Goal: Task Accomplishment & Management: Manage account settings

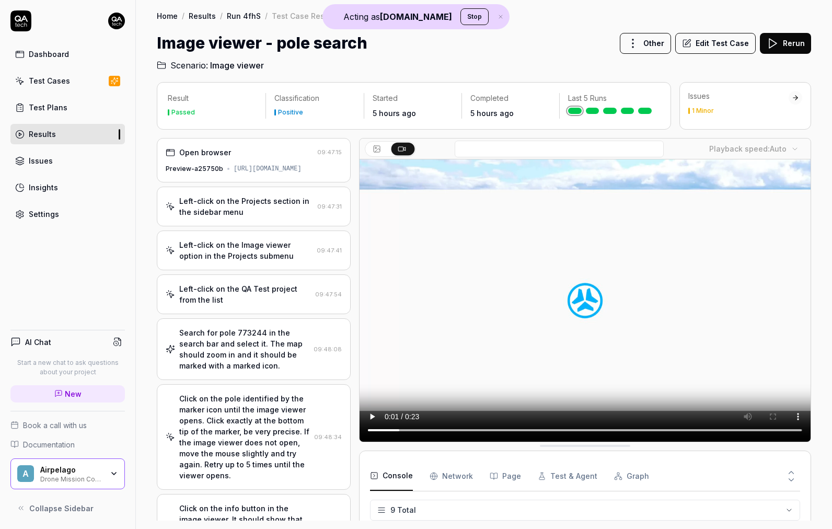
click at [113, 475] on icon "button" at bounding box center [114, 473] width 8 height 8
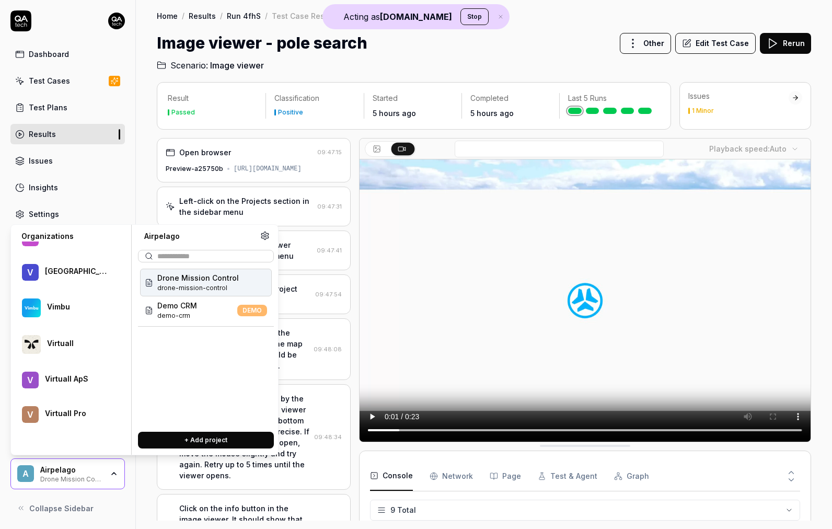
scroll to position [53037, 0]
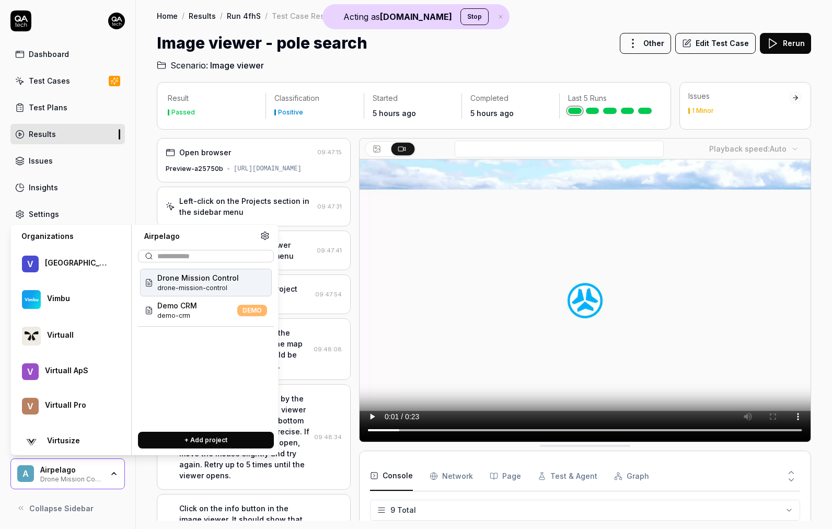
click at [43, 435] on div "Virtusize" at bounding box center [70, 441] width 110 height 32
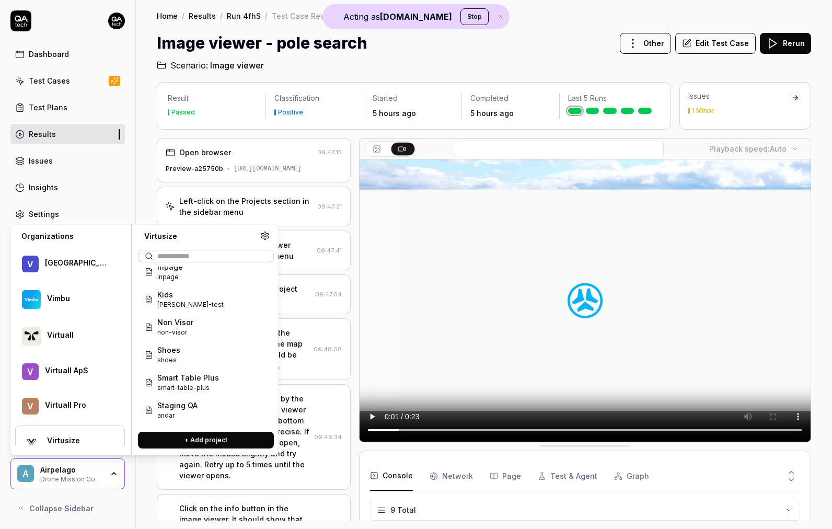
scroll to position [125, 0]
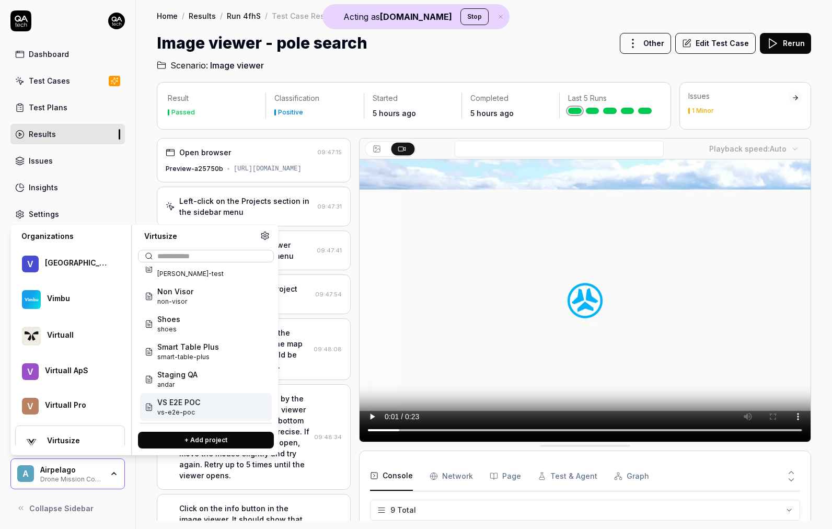
click at [187, 411] on span "vs-e2e-poc" at bounding box center [178, 412] width 43 height 9
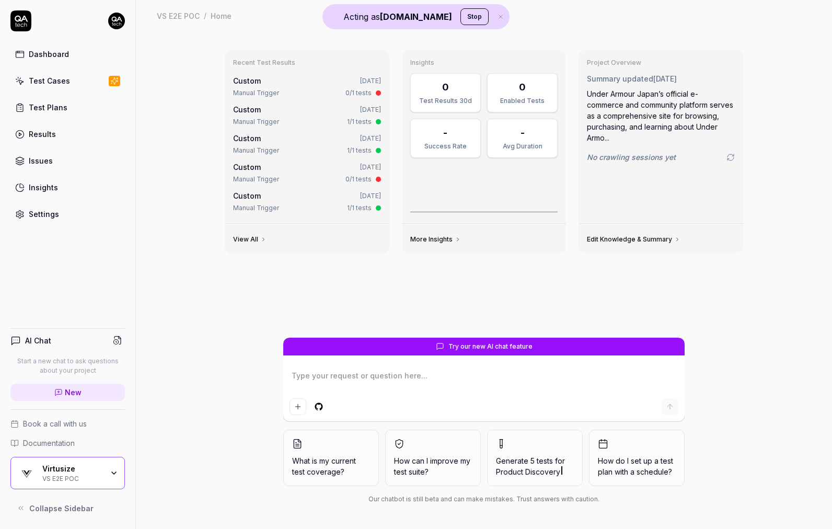
click at [108, 472] on div "Virtusize VS E2E POC" at bounding box center [75, 473] width 67 height 18
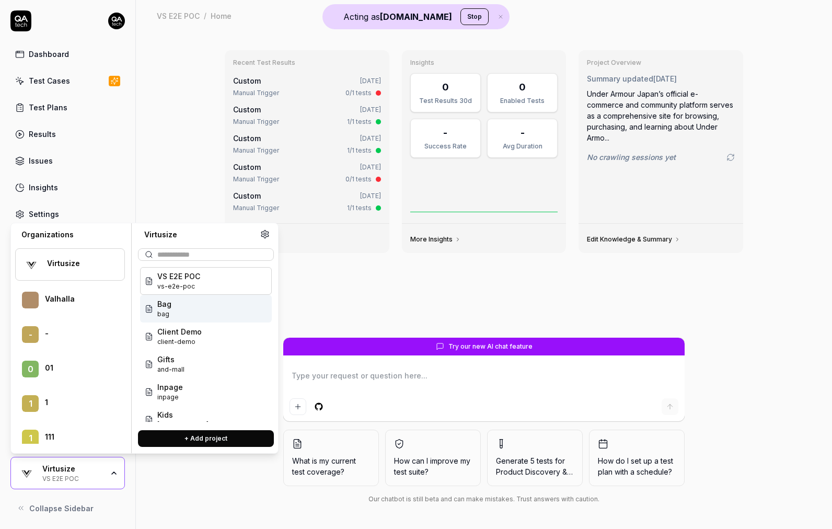
click at [170, 304] on span "Bag" at bounding box center [164, 303] width 14 height 11
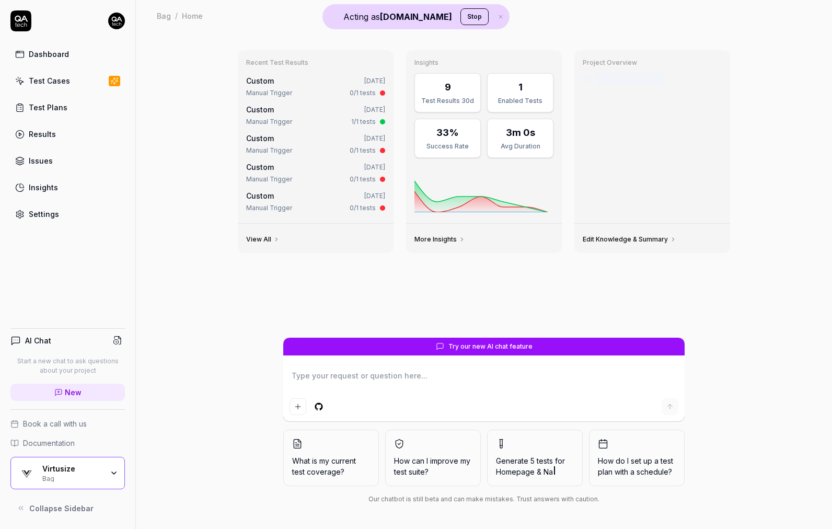
click at [103, 474] on div "Virtusize Bag" at bounding box center [75, 473] width 67 height 18
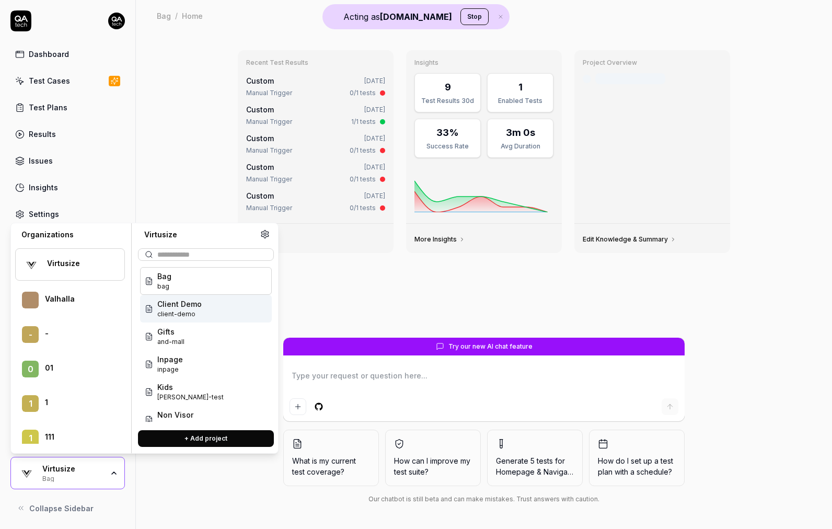
click at [206, 314] on div "Client Demo client-demo" at bounding box center [206, 309] width 132 height 28
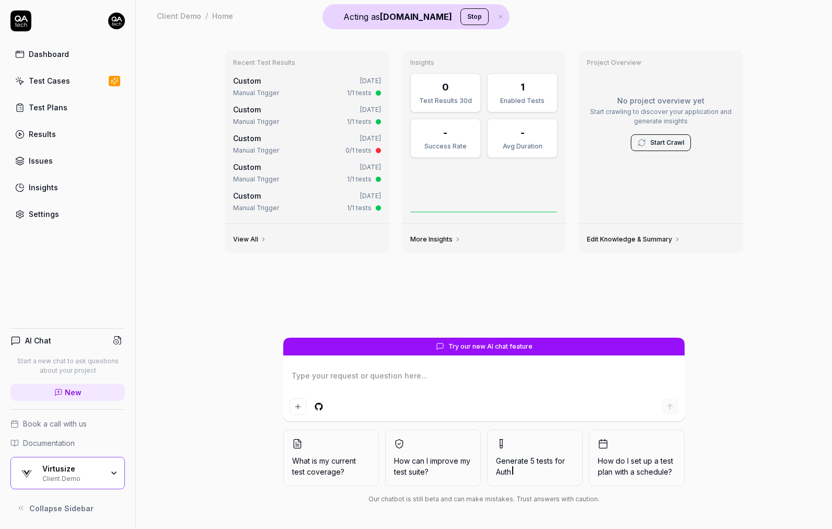
click at [107, 470] on div "Virtusize Client Demo" at bounding box center [75, 473] width 67 height 18
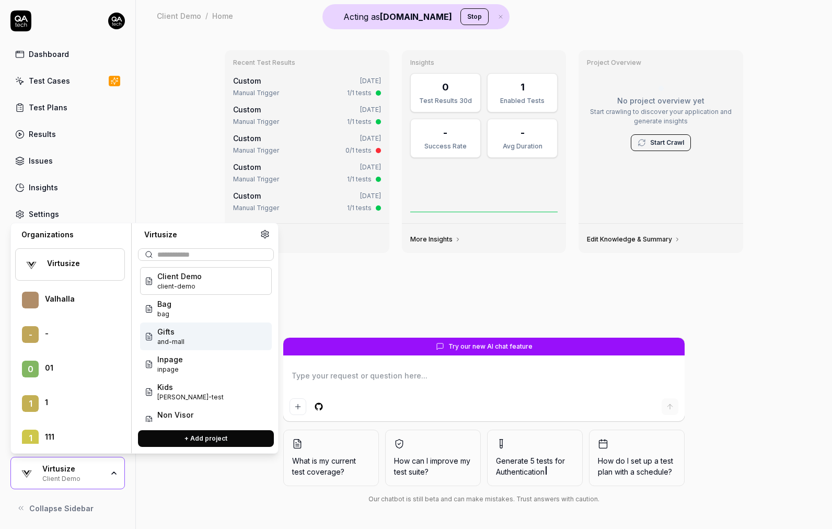
click at [180, 327] on span "Gifts" at bounding box center [170, 331] width 27 height 11
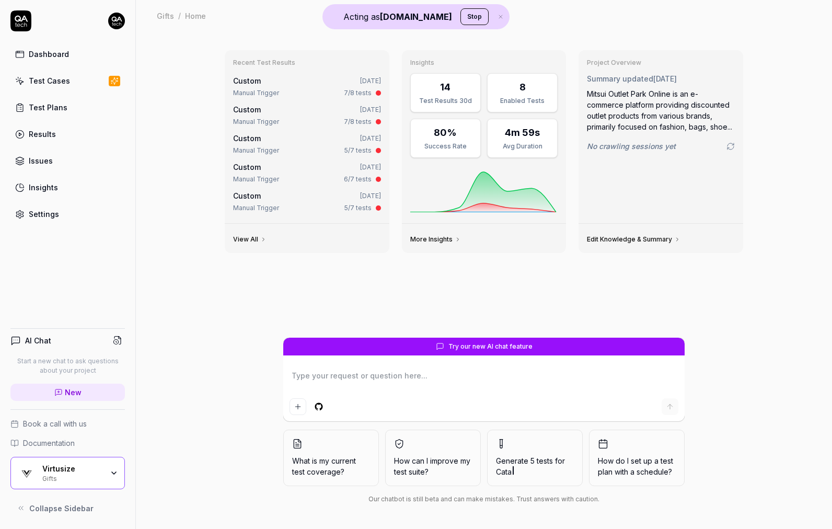
click at [109, 472] on div "Virtusize Gifts" at bounding box center [75, 473] width 67 height 18
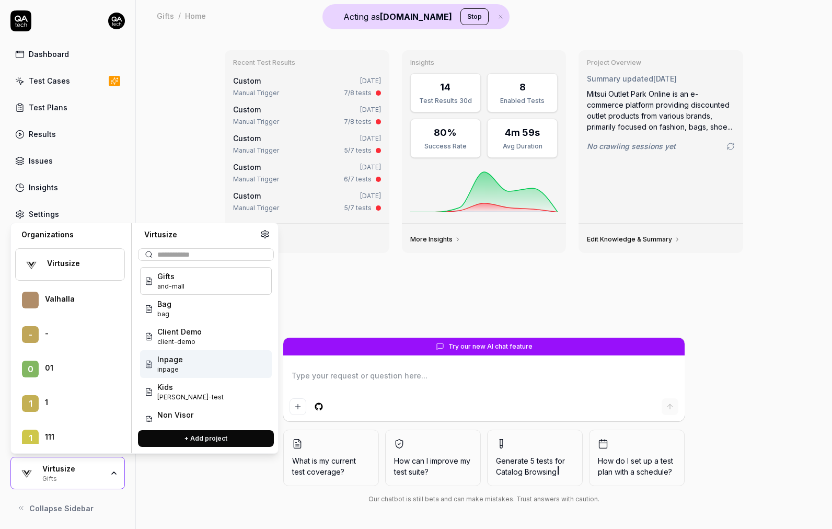
click at [177, 365] on span "inpage" at bounding box center [170, 369] width 26 height 9
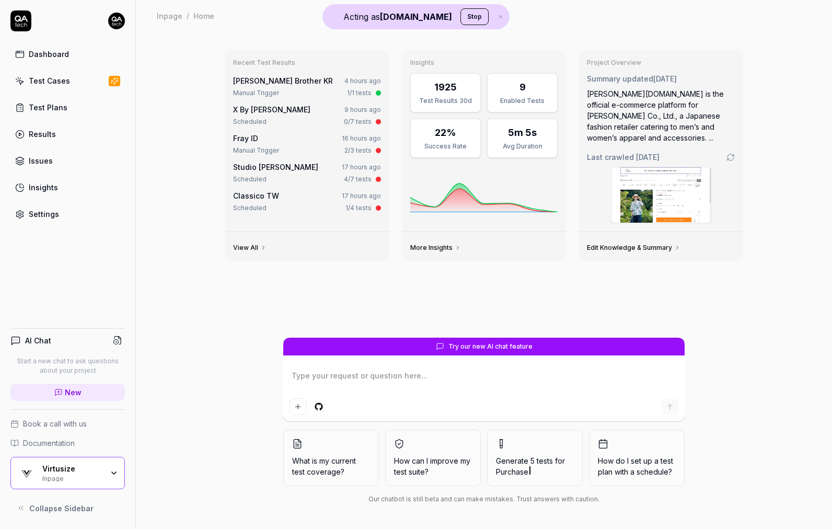
click at [109, 479] on div "Virtusize Inpage" at bounding box center [75, 473] width 67 height 18
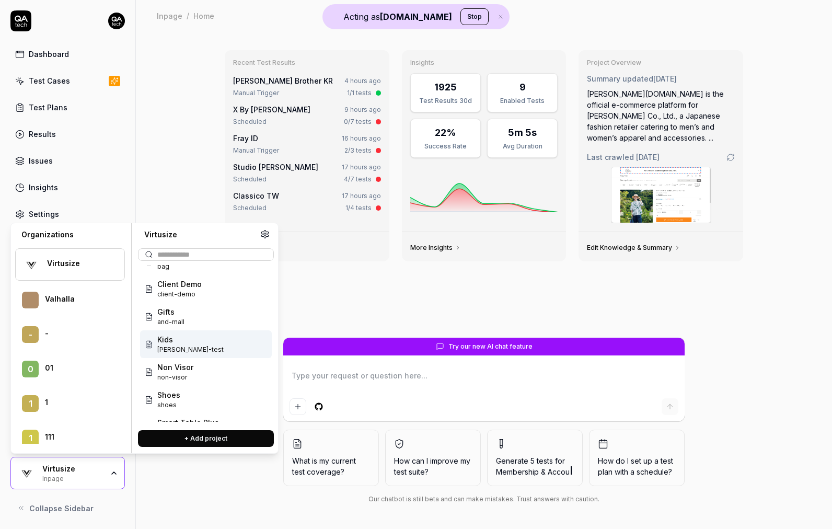
scroll to position [48, 0]
click at [188, 346] on span "[PERSON_NAME]-test" at bounding box center [190, 348] width 66 height 9
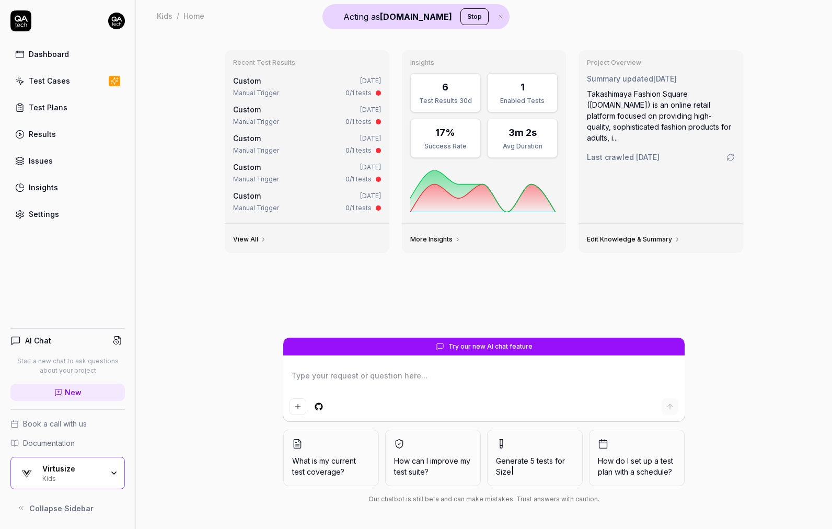
click at [114, 473] on icon "button" at bounding box center [114, 473] width 8 height 8
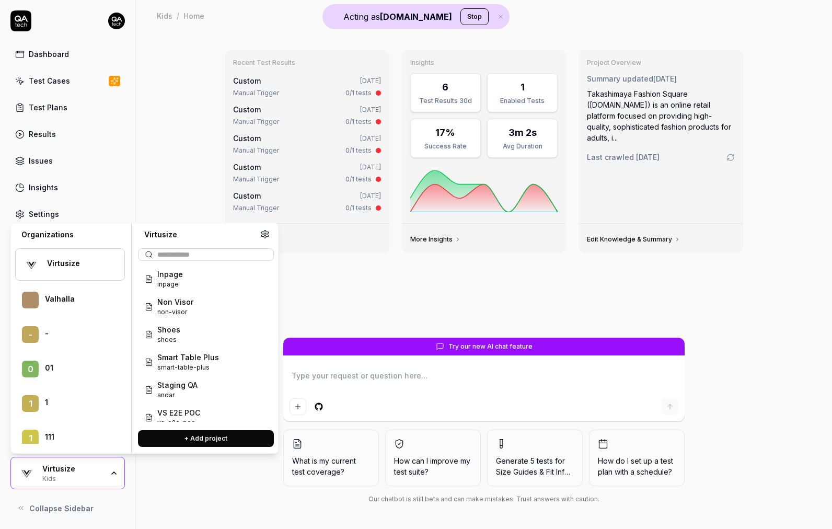
scroll to position [125, 0]
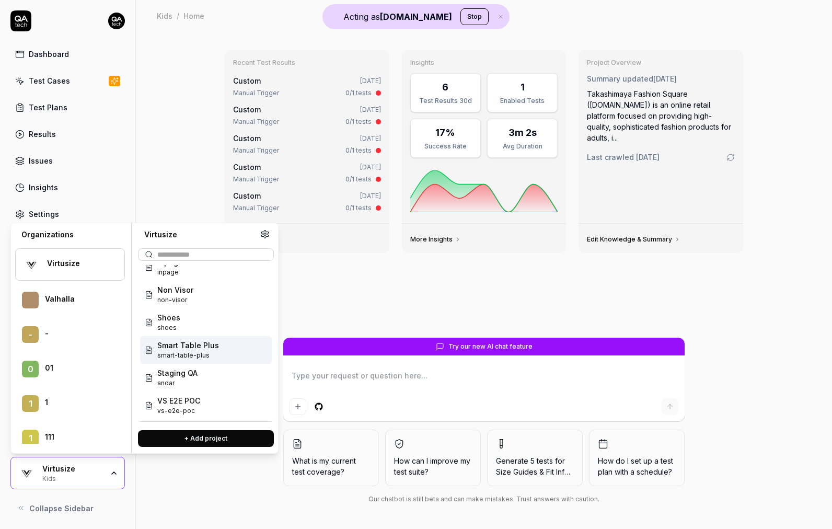
click at [217, 345] on div "Smart Table Plus smart-table-plus" at bounding box center [206, 350] width 132 height 28
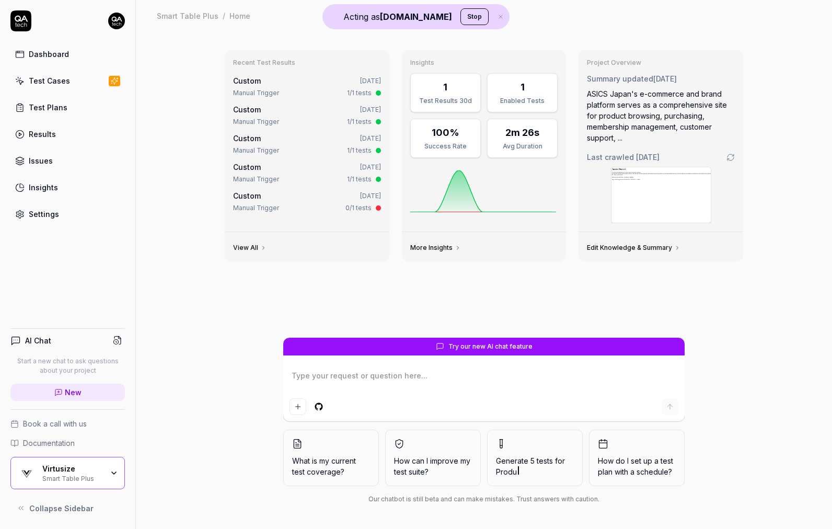
click at [102, 473] on div "Smart Table Plus" at bounding box center [72, 477] width 61 height 8
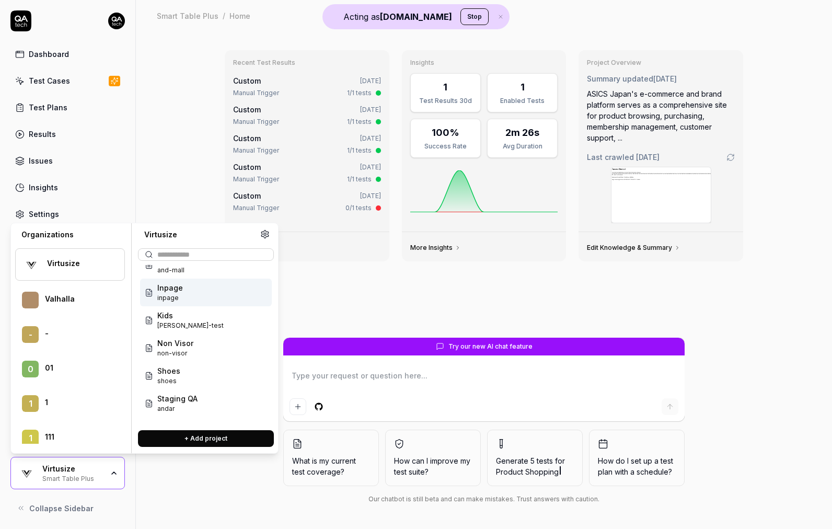
scroll to position [125, 0]
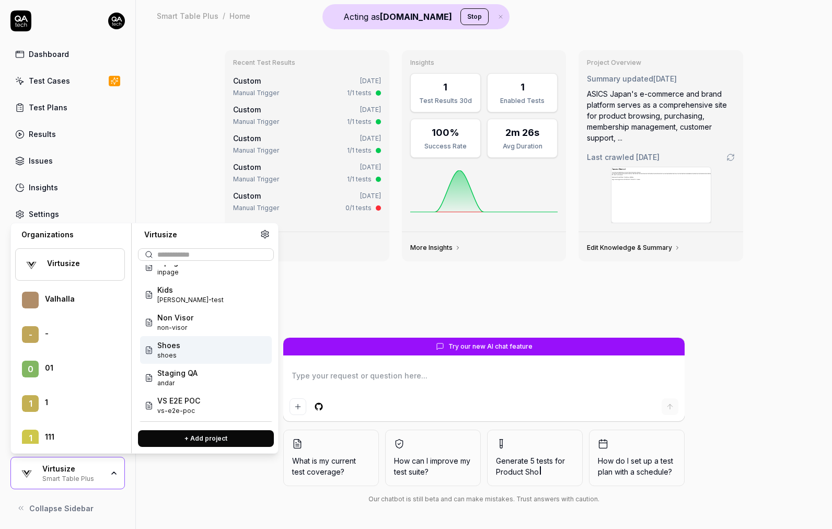
click at [185, 362] on div "Shoes shoes" at bounding box center [206, 350] width 132 height 28
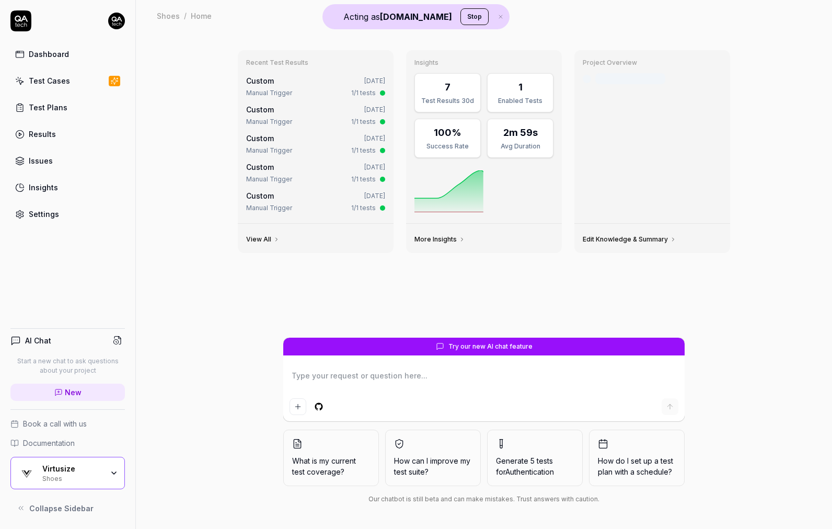
click at [96, 481] on div "Shoes" at bounding box center [72, 477] width 61 height 8
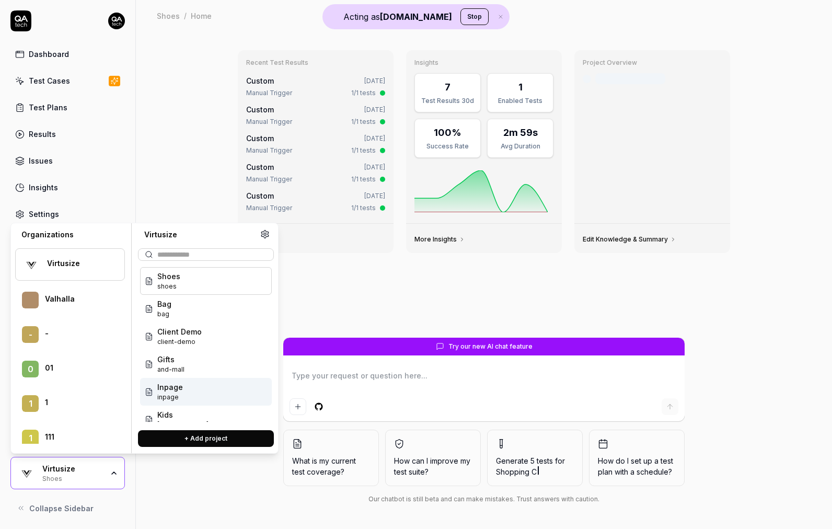
scroll to position [125, 0]
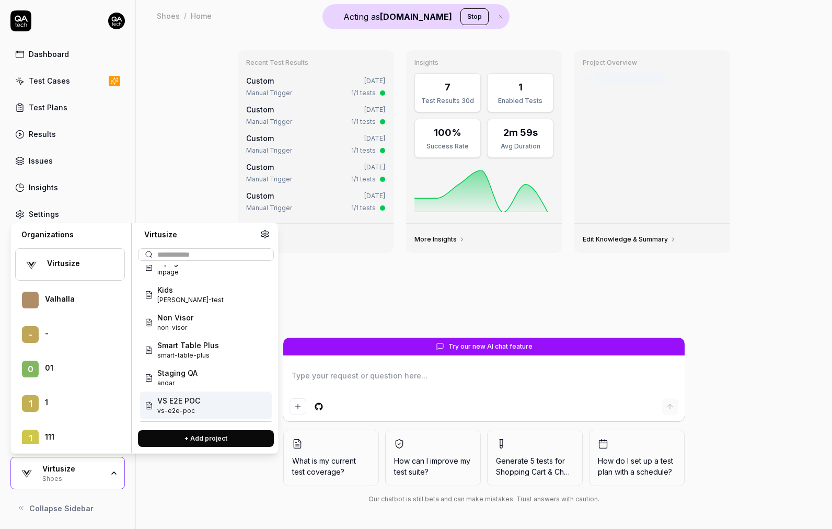
click at [176, 411] on span "vs-e2e-poc" at bounding box center [178, 410] width 43 height 9
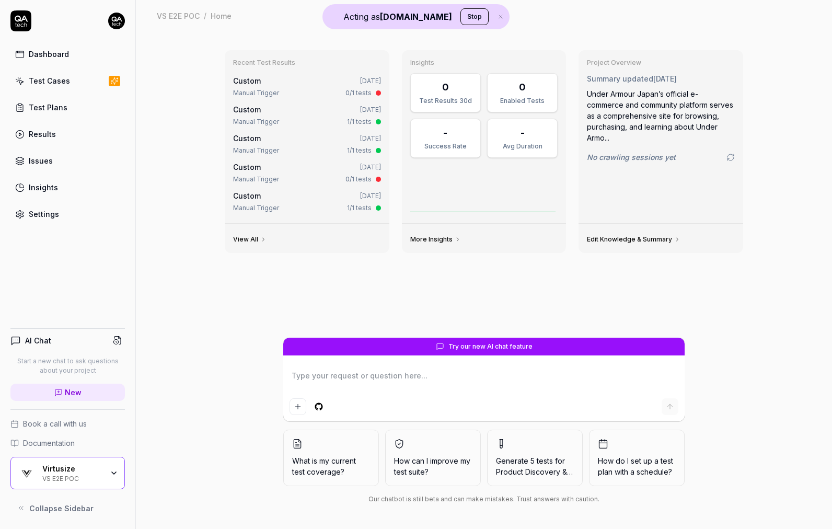
click at [111, 477] on icon "button" at bounding box center [114, 473] width 8 height 8
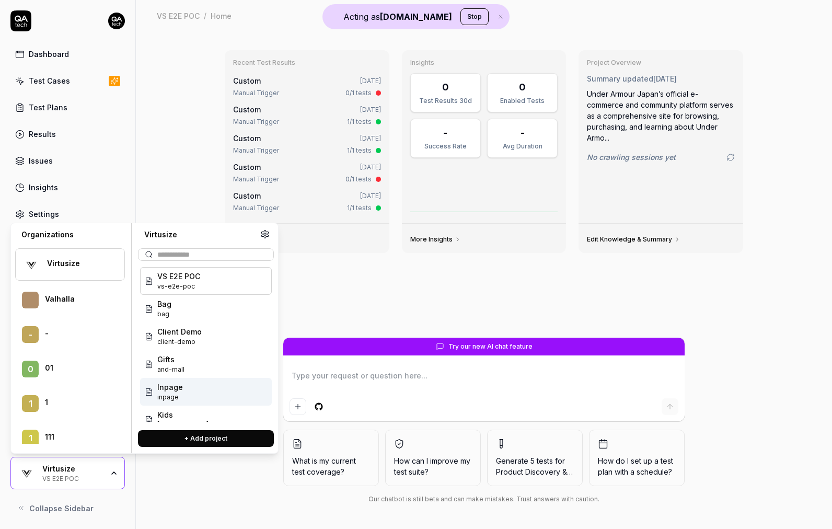
scroll to position [125, 0]
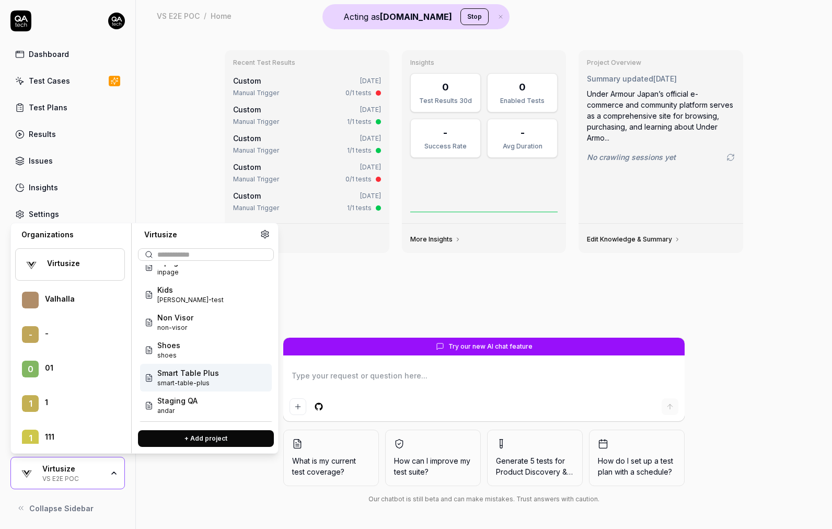
click at [187, 381] on span "smart-table-plus" at bounding box center [188, 382] width 62 height 9
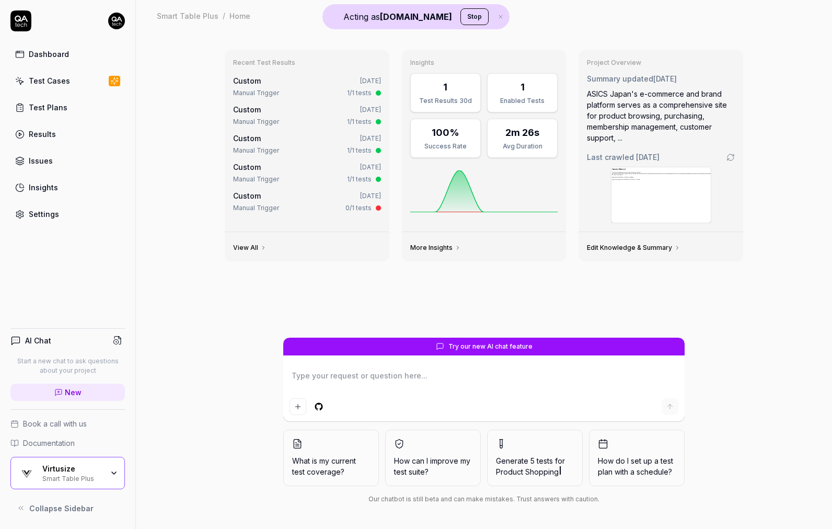
click at [122, 466] on div "Virtusize Smart Table Plus" at bounding box center [67, 473] width 114 height 32
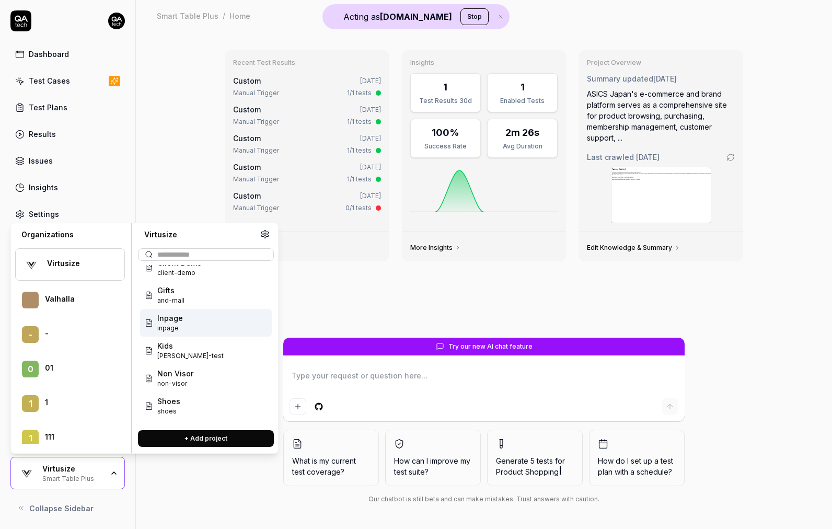
scroll to position [125, 0]
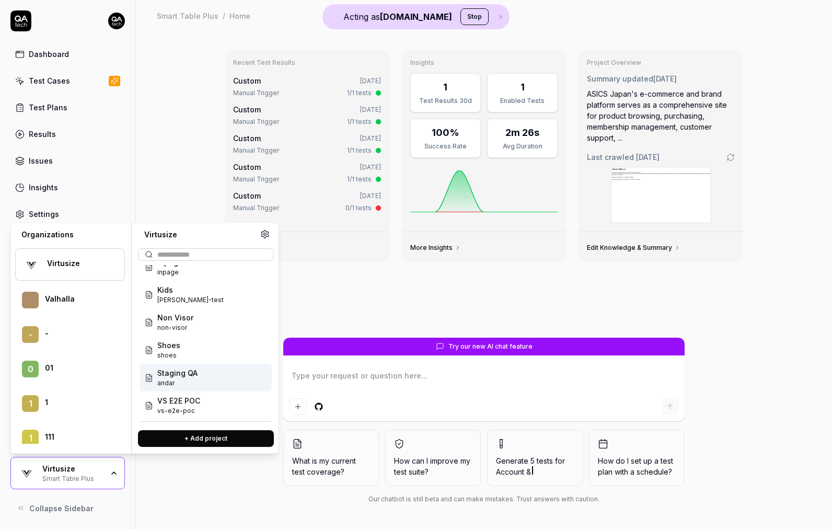
click at [184, 386] on span "andar" at bounding box center [177, 382] width 40 height 9
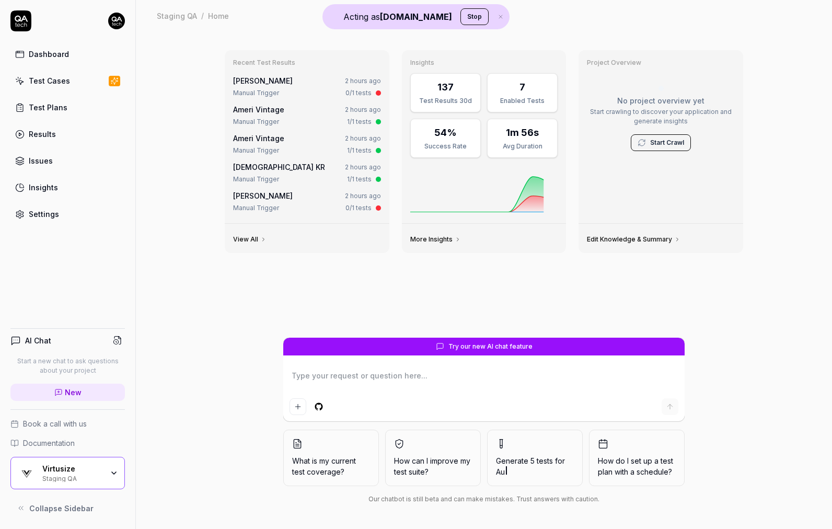
click at [114, 483] on div "Virtusize Staging QA" at bounding box center [67, 473] width 114 height 32
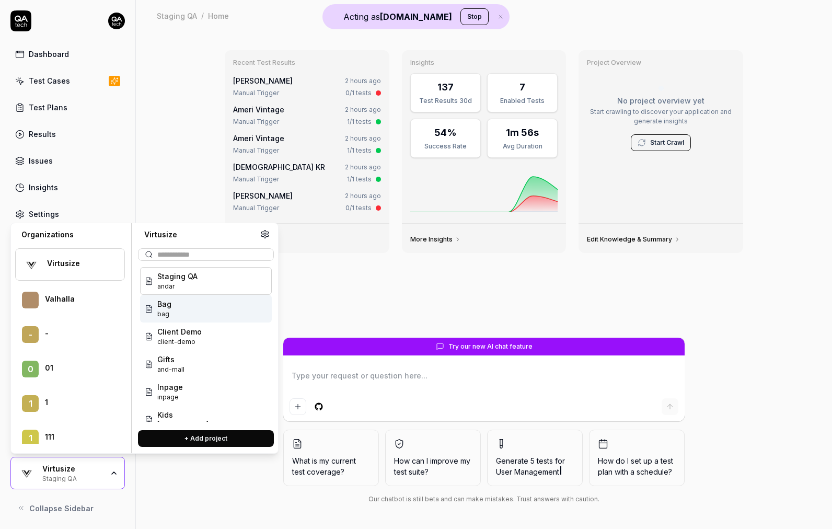
click at [180, 320] on div "Bag bag" at bounding box center [206, 309] width 132 height 28
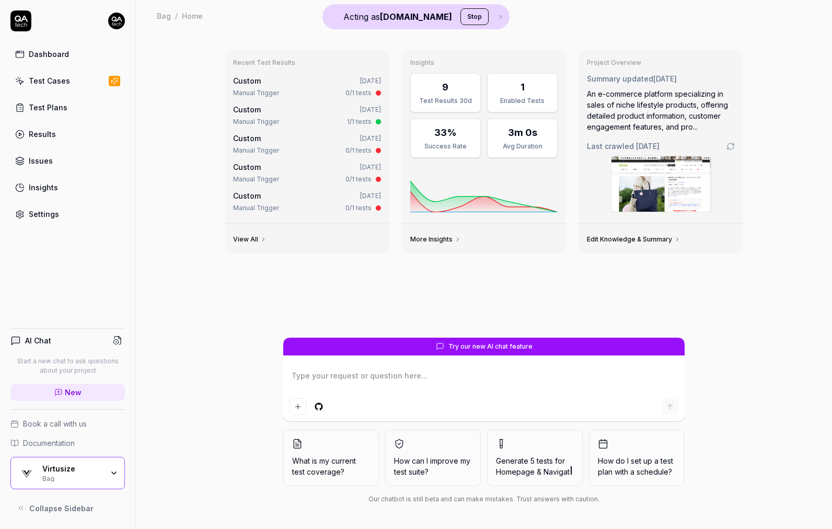
click at [112, 466] on div "Virtusize Bag" at bounding box center [67, 473] width 114 height 32
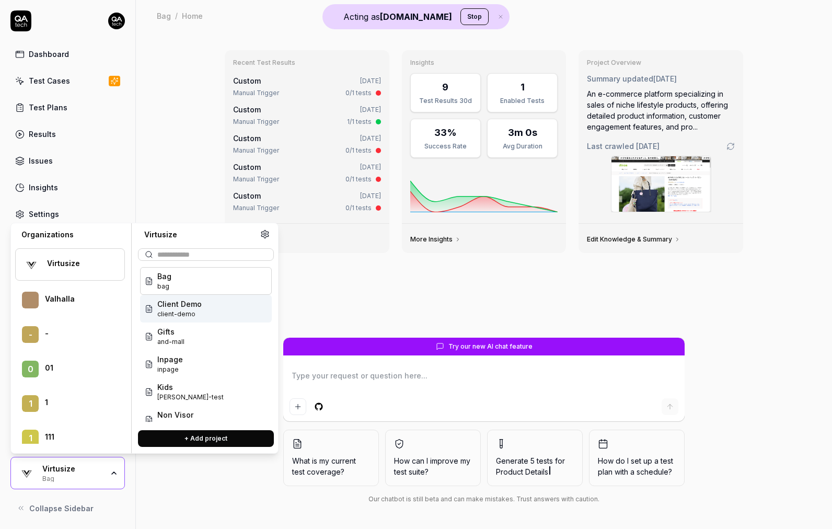
click at [200, 308] on div "Client Demo client-demo" at bounding box center [206, 309] width 132 height 28
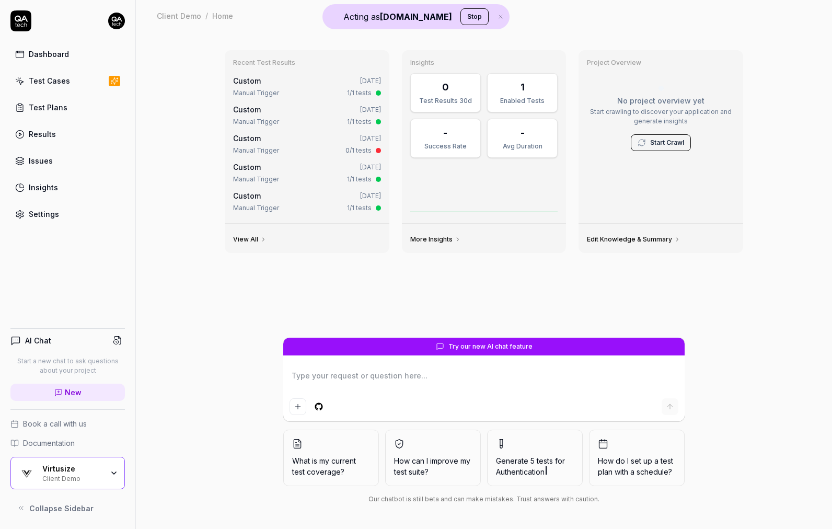
click at [82, 474] on div "Client Demo" at bounding box center [72, 477] width 61 height 8
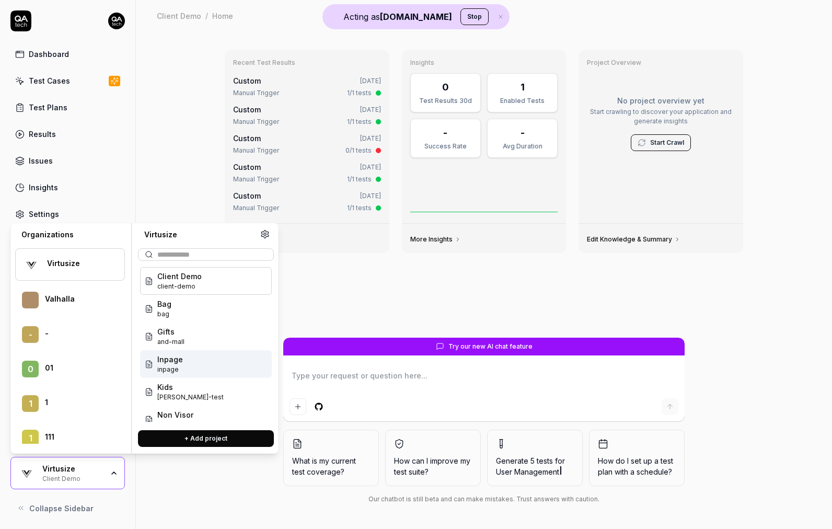
click at [169, 371] on span "inpage" at bounding box center [170, 369] width 26 height 9
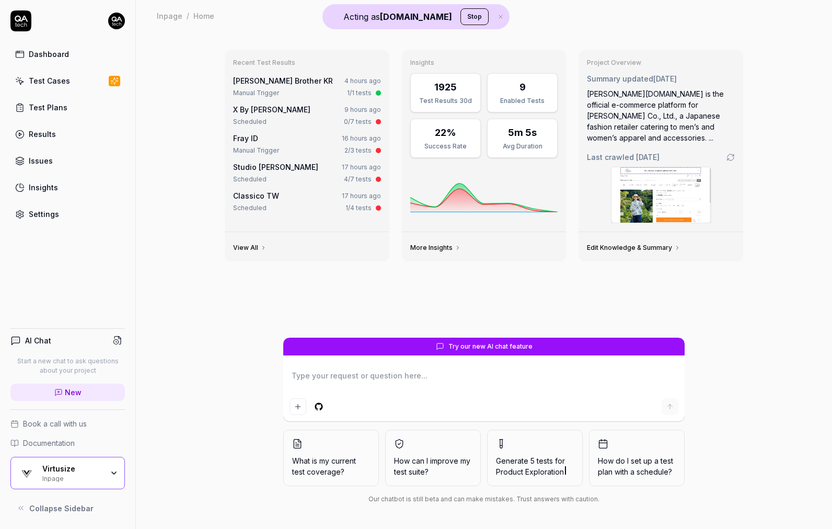
click at [458, 95] on div "1925 Test Results 30d" at bounding box center [445, 92] width 71 height 39
click at [378, 121] on div at bounding box center [378, 121] width 5 height 5
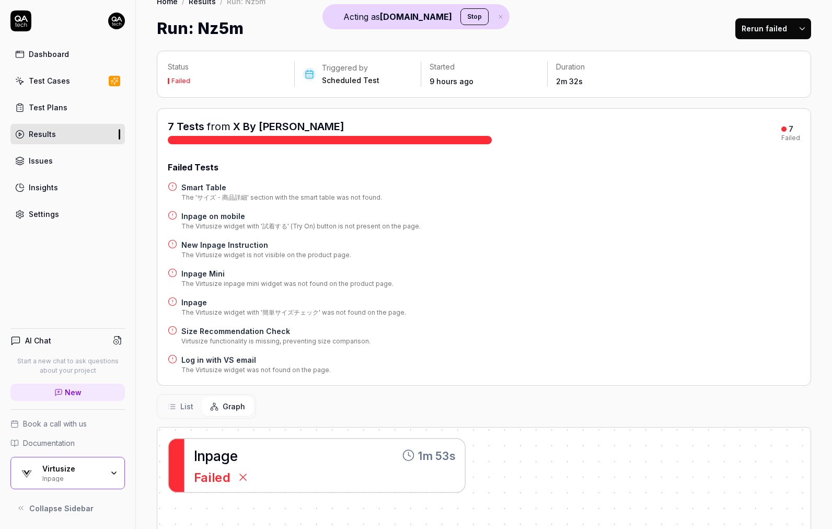
scroll to position [17, 0]
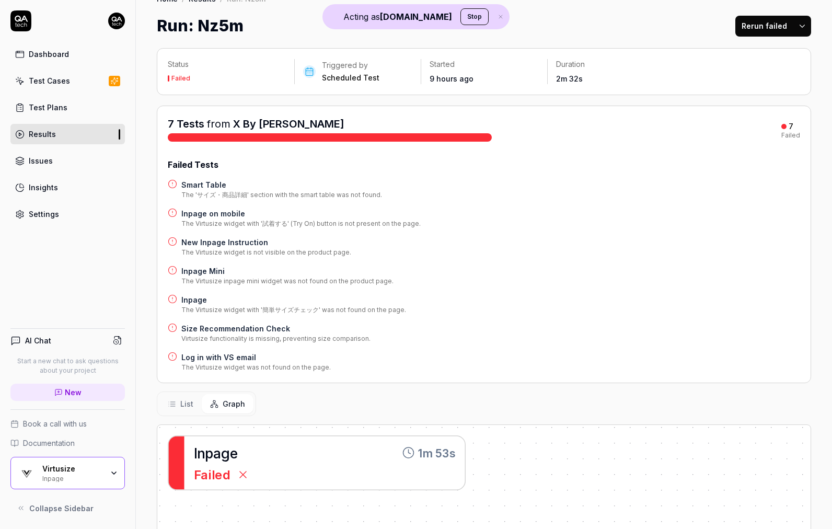
click at [210, 185] on h4 "Smart Table" at bounding box center [281, 184] width 201 height 11
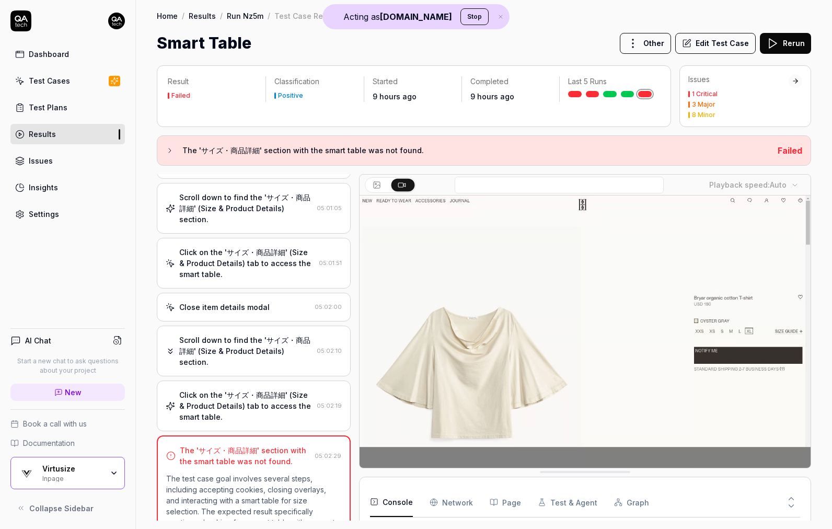
click at [242, 394] on div "Click on the 'サイズ・商品詳細' (Size & Product Details) tab to access the smart table." at bounding box center [245, 405] width 133 height 33
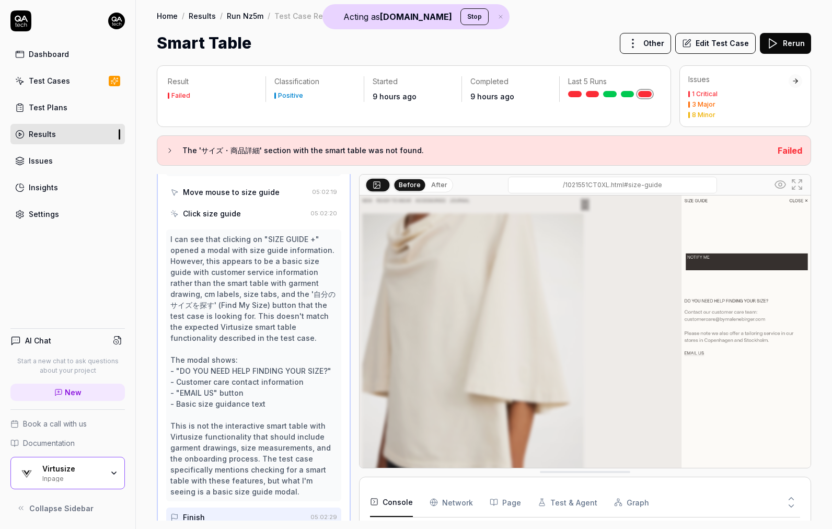
scroll to position [511, 0]
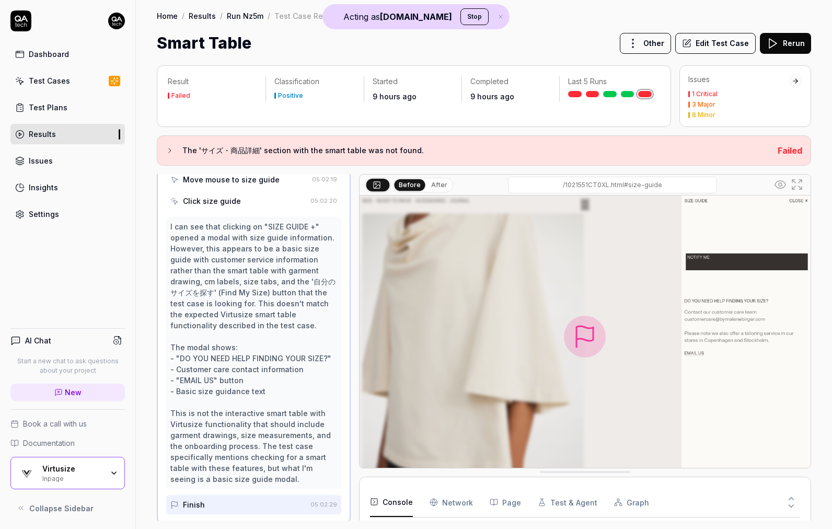
click at [723, 42] on button "Edit Test Case" at bounding box center [715, 43] width 80 height 21
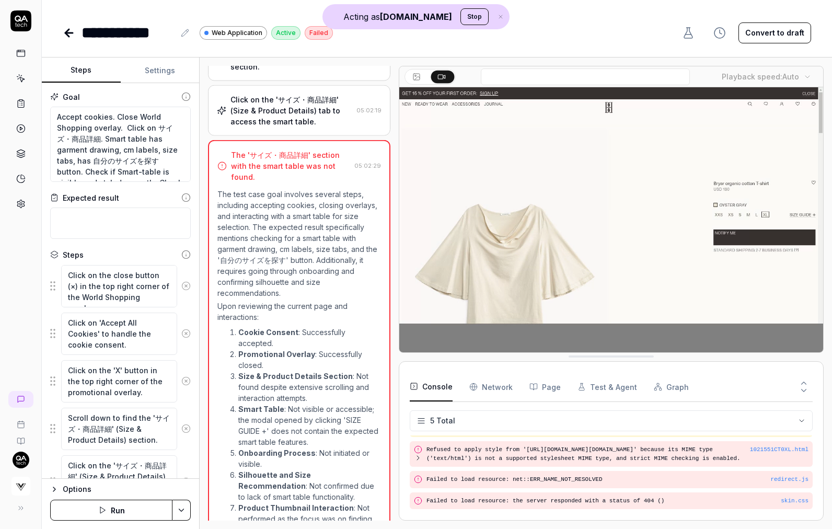
scroll to position [473, 0]
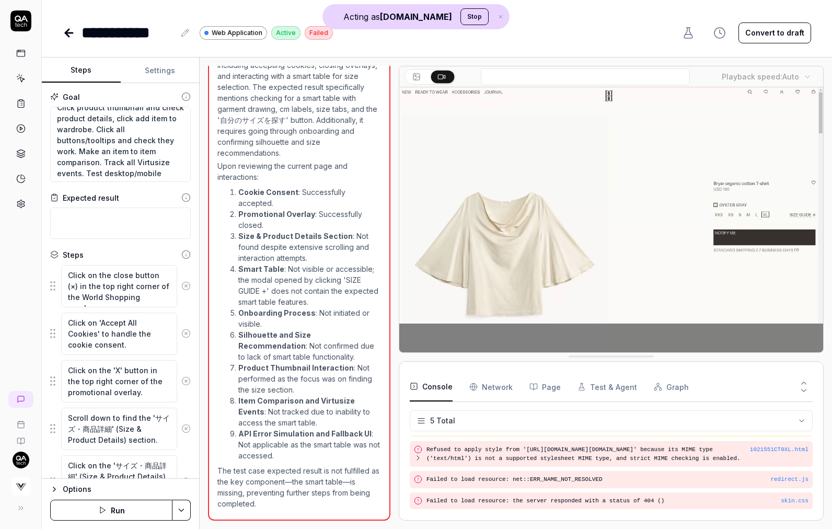
scroll to position [143, 0]
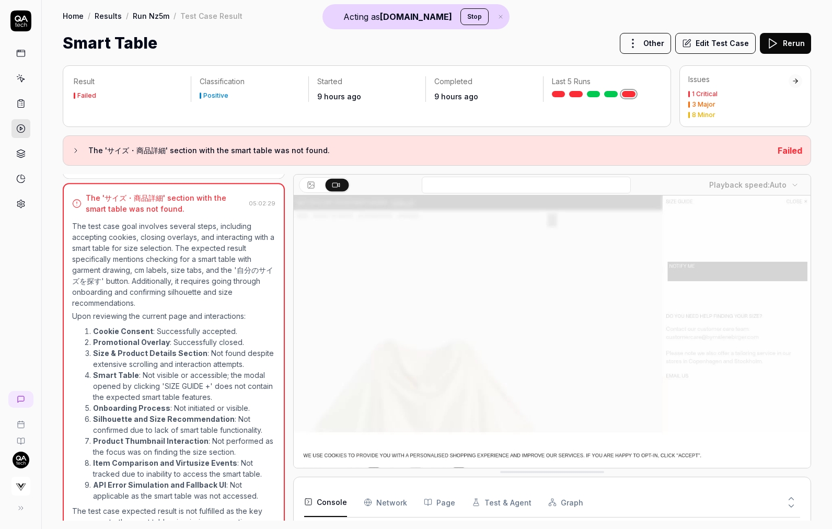
scroll to position [384, 0]
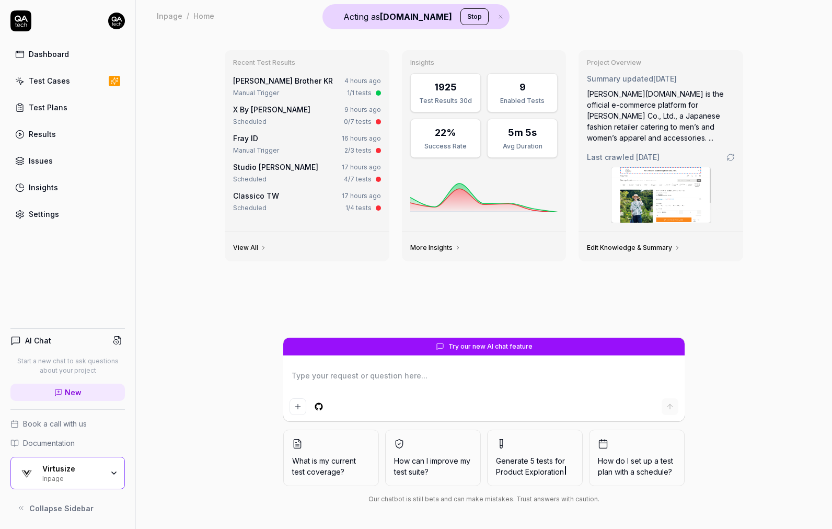
click at [362, 93] on div "1/1 tests" at bounding box center [359, 92] width 25 height 9
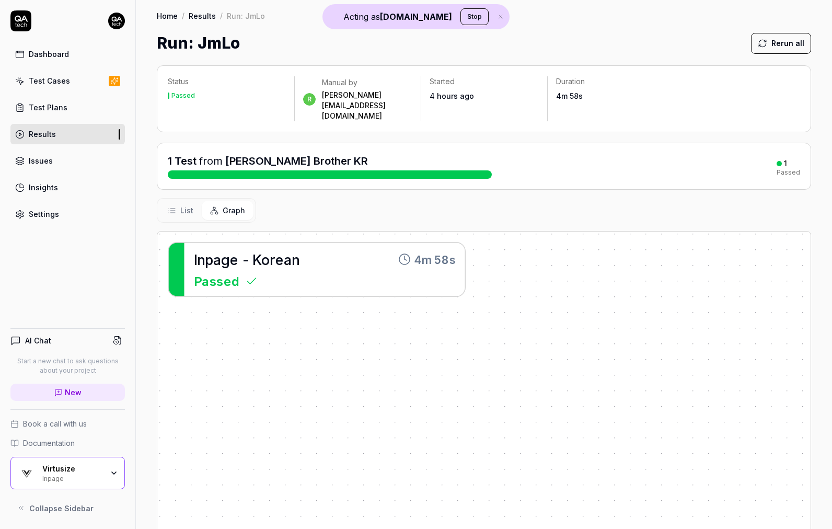
click at [80, 483] on div "Virtusize Inpage" at bounding box center [67, 473] width 114 height 32
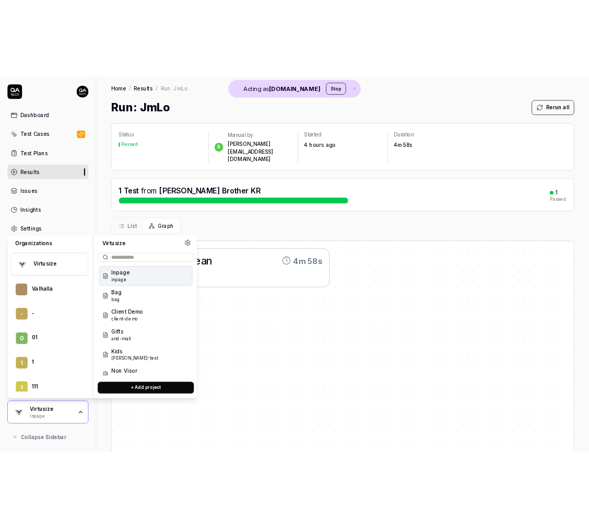
scroll to position [1862, 0]
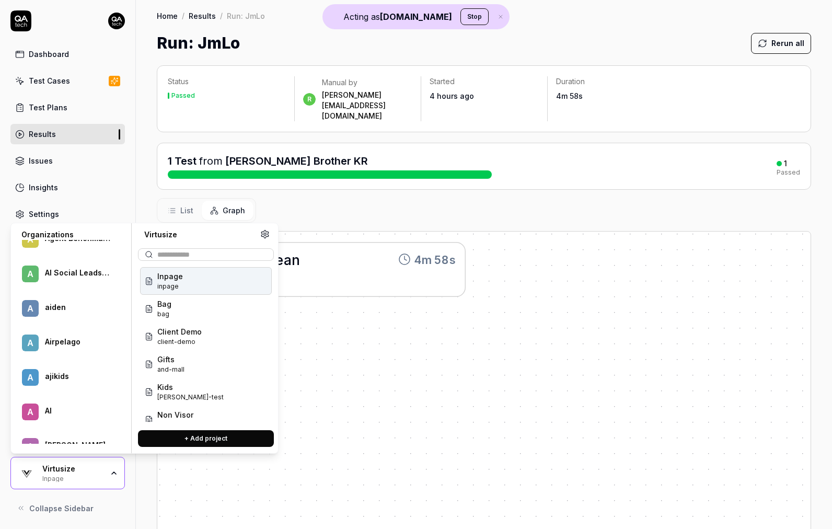
click at [63, 333] on div "A Airpelago" at bounding box center [70, 343] width 110 height 30
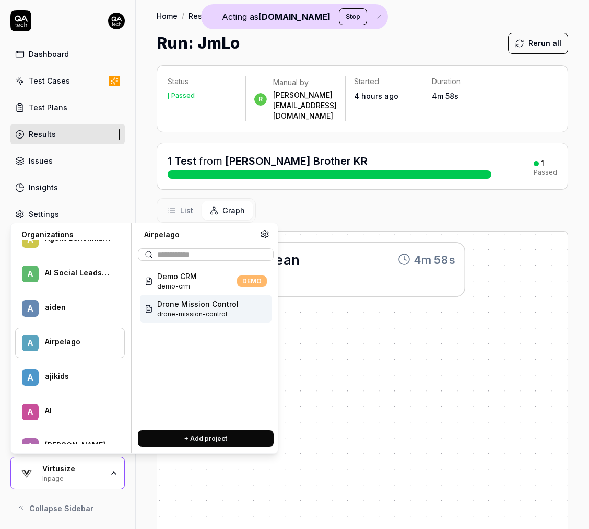
click at [202, 314] on span "drone-mission-control" at bounding box center [198, 313] width 82 height 9
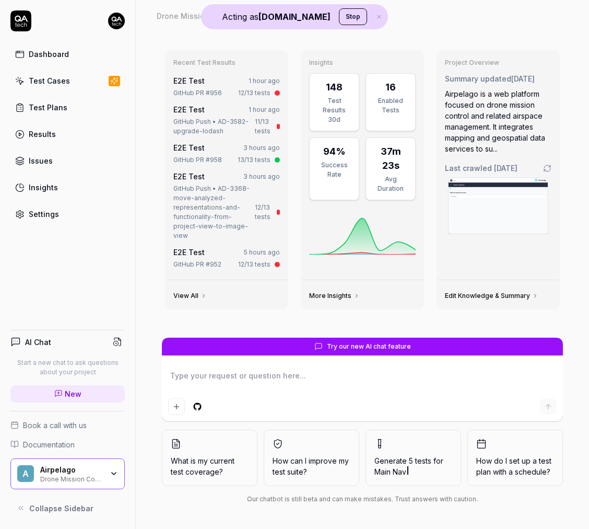
click at [50, 80] on div "Test Cases" at bounding box center [49, 80] width 41 height 11
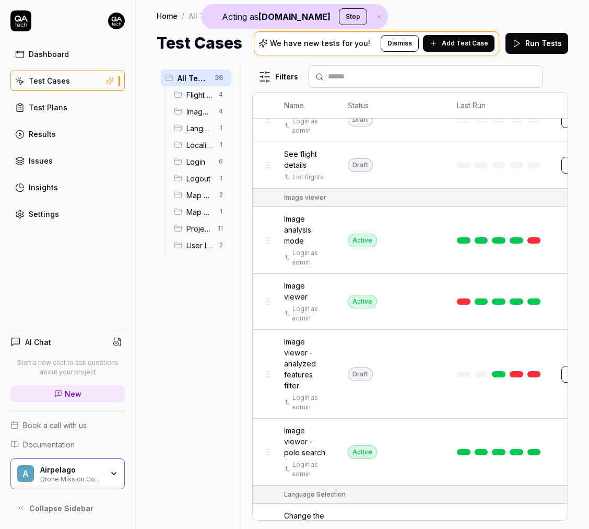
scroll to position [354, 0]
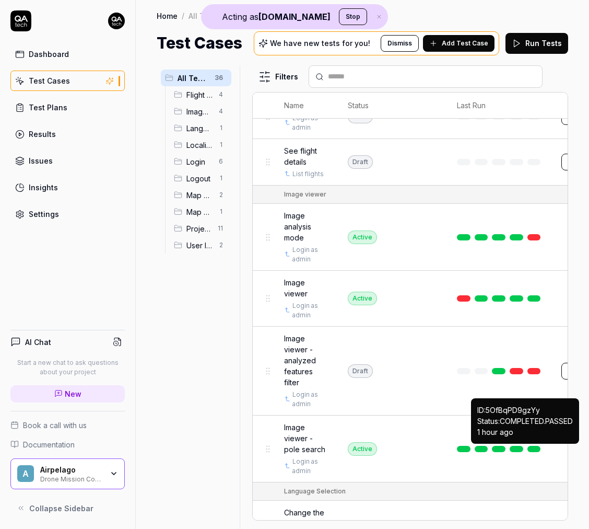
click at [528, 447] on link at bounding box center [535, 449] width 14 height 6
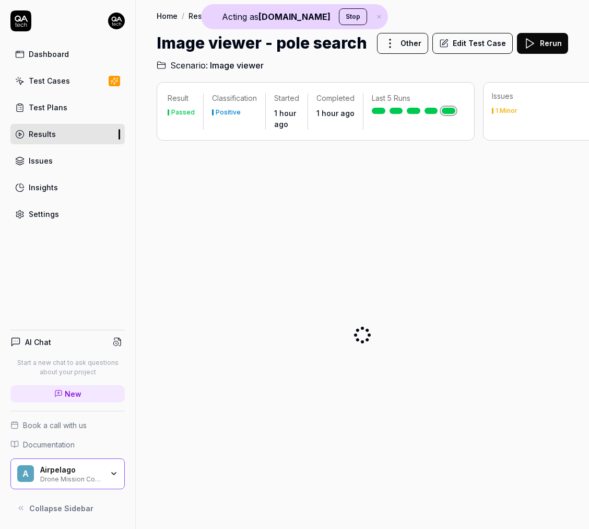
click at [375, 17] on icon "button" at bounding box center [379, 17] width 9 height 6
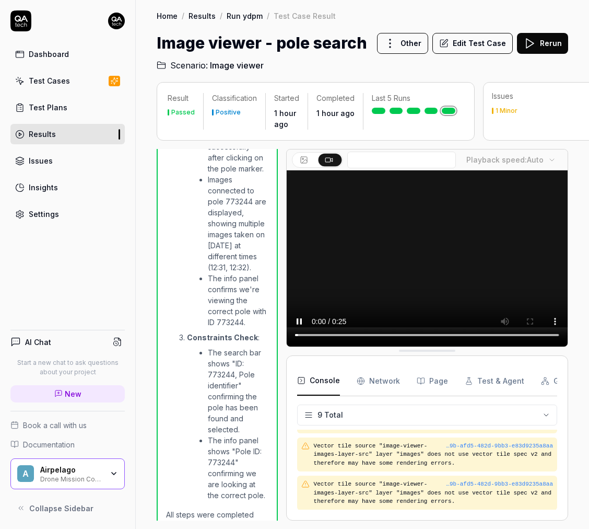
scroll to position [227, 0]
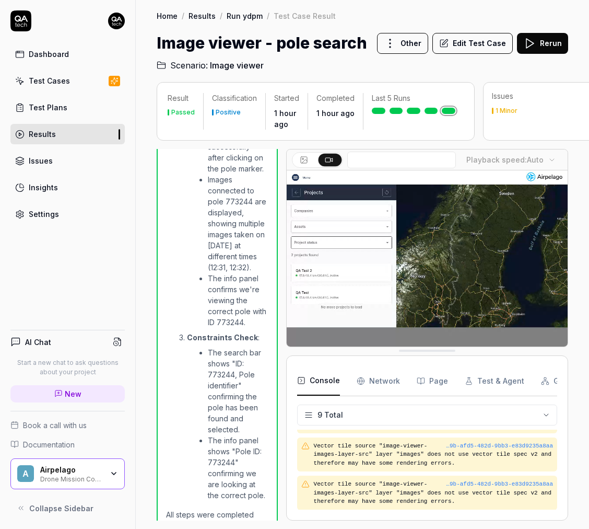
click at [471, 42] on button "Edit Test Case" at bounding box center [473, 43] width 80 height 21
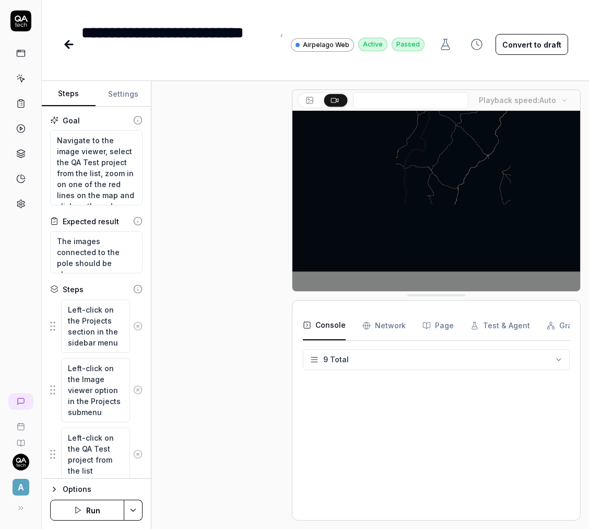
scroll to position [1028, 0]
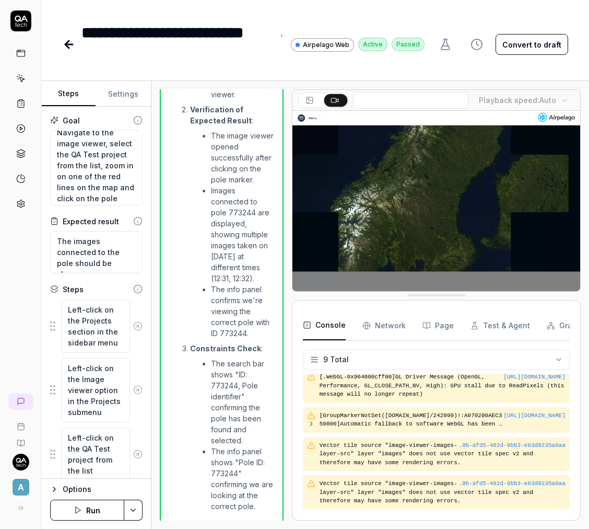
scroll to position [11, 0]
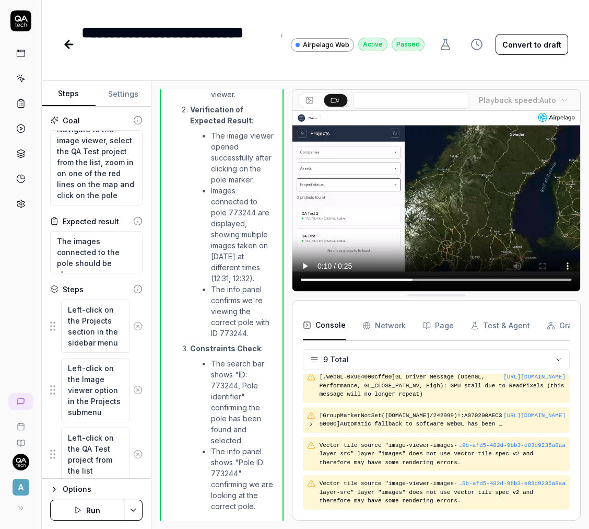
type textarea "*"
